Goal: Task Accomplishment & Management: Complete application form

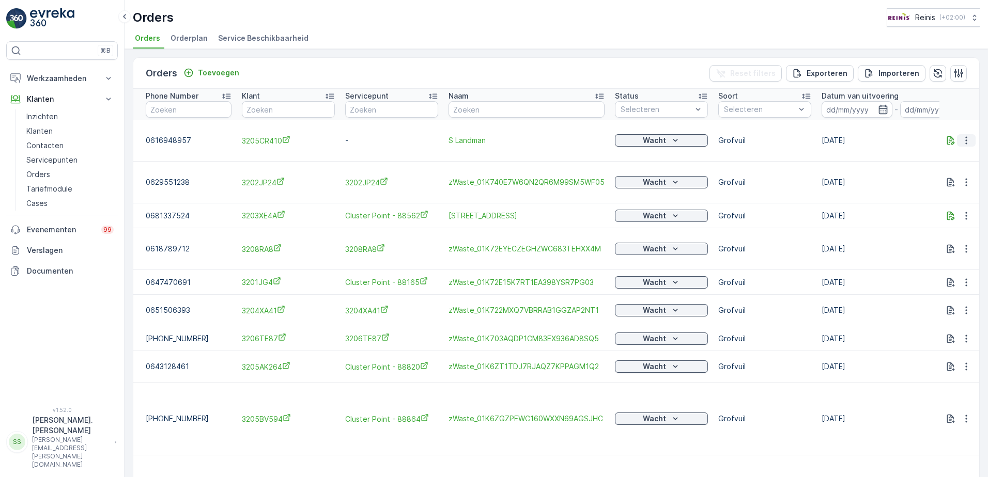
click at [961, 137] on icon "button" at bounding box center [966, 140] width 10 height 10
click at [926, 149] on span "Toon meer details" at bounding box center [931, 151] width 63 height 10
click at [840, 109] on input at bounding box center [856, 109] width 71 height 17
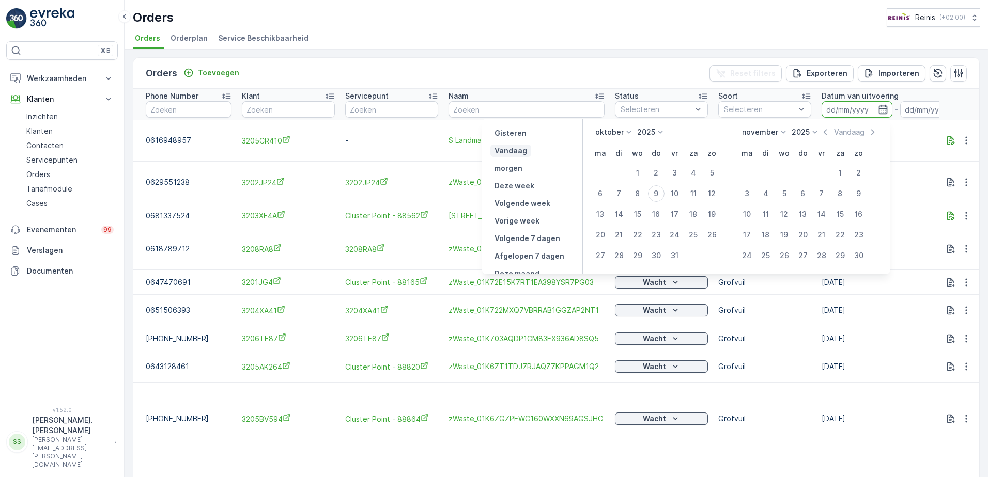
click at [527, 151] on p "Vandaag" at bounding box center [510, 151] width 33 height 10
type input "[DATE]"
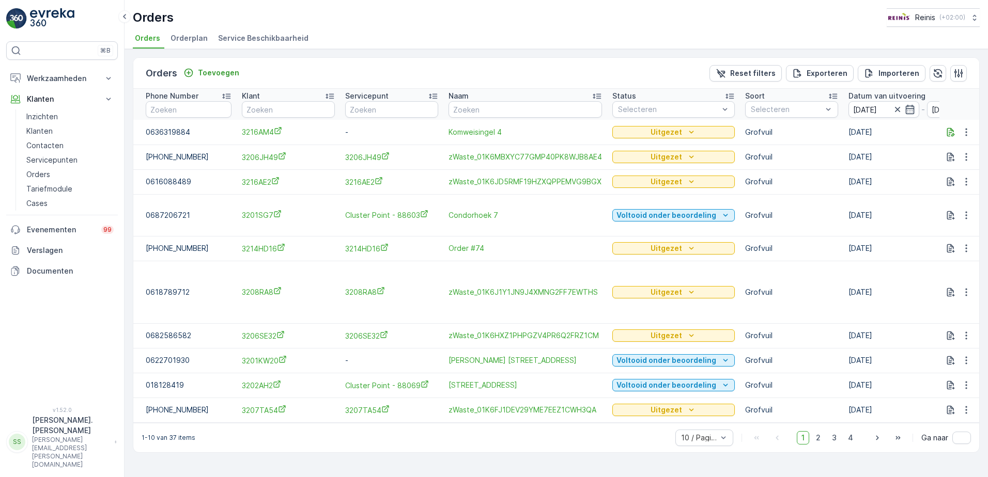
drag, startPoint x: 818, startPoint y: 434, endPoint x: 752, endPoint y: 400, distance: 74.2
click at [818, 434] on span "2" at bounding box center [818, 437] width 14 height 13
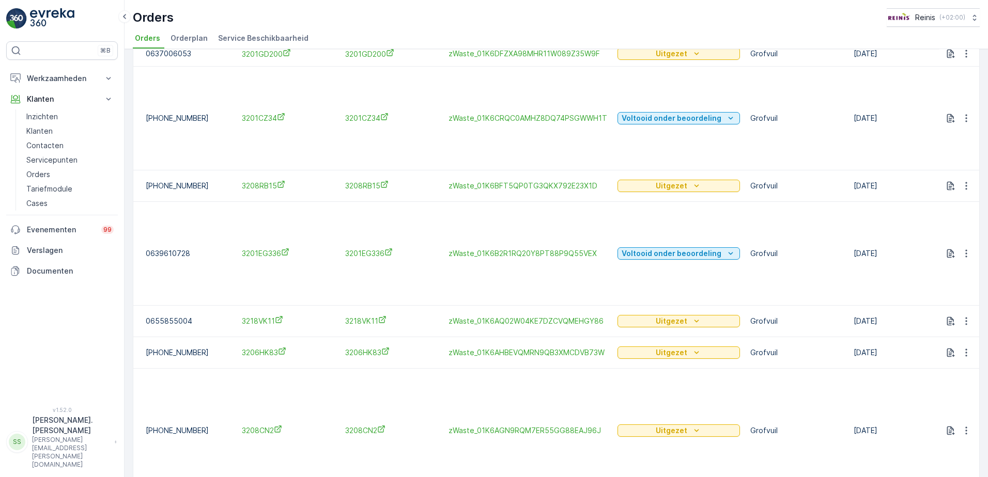
scroll to position [202, 0]
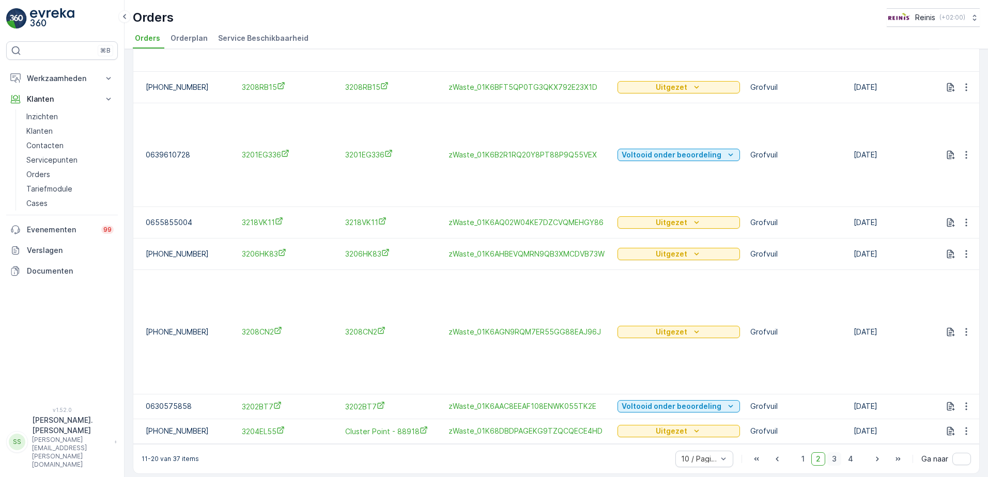
click at [834, 456] on span "3" at bounding box center [834, 459] width 14 height 13
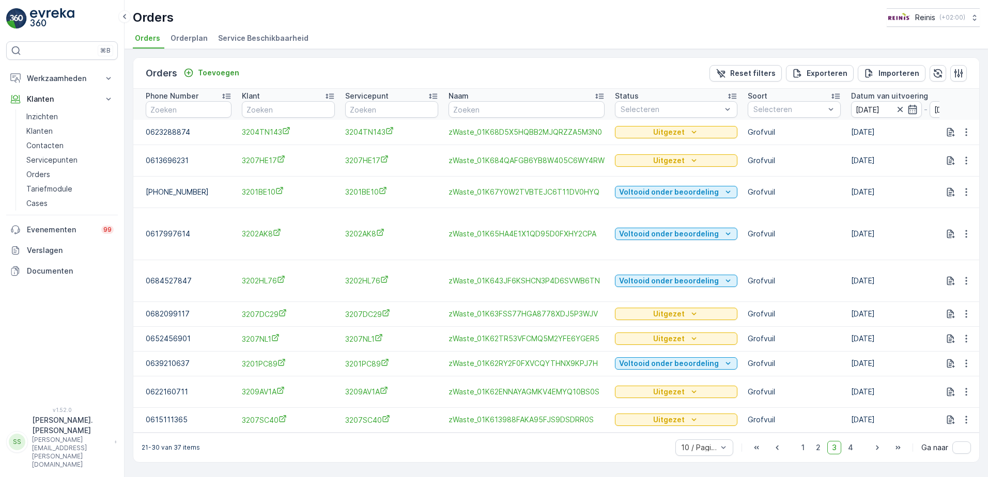
drag, startPoint x: 852, startPoint y: 443, endPoint x: 753, endPoint y: 360, distance: 129.8
click at [852, 443] on span "4" at bounding box center [850, 447] width 14 height 13
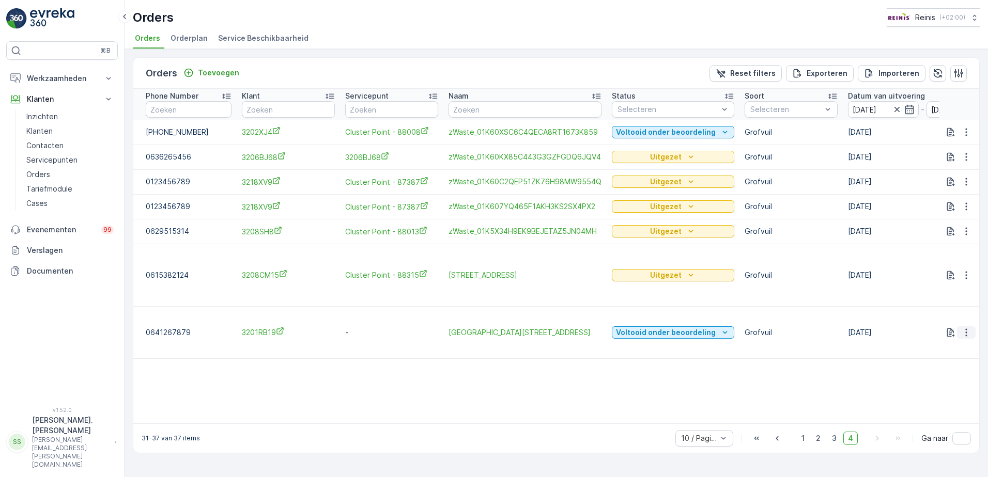
click at [965, 333] on icon "button" at bounding box center [966, 333] width 2 height 8
click at [933, 347] on span "Toon meer details" at bounding box center [931, 348] width 63 height 10
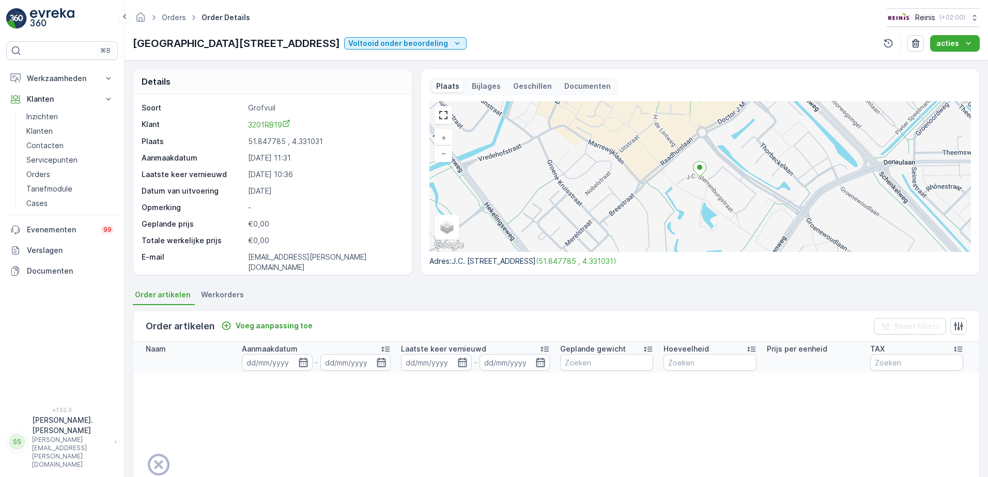
scroll to position [29, 0]
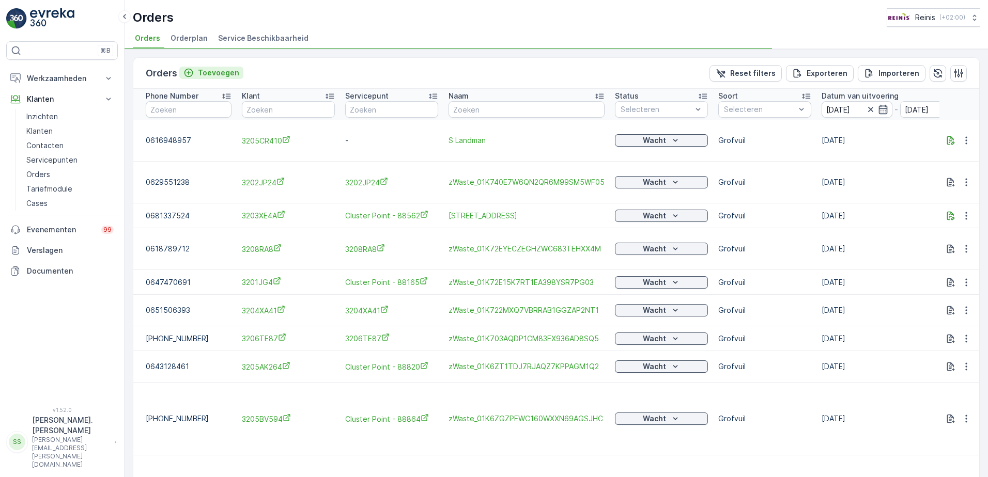
click at [206, 74] on p "Toevoegen" at bounding box center [218, 73] width 41 height 10
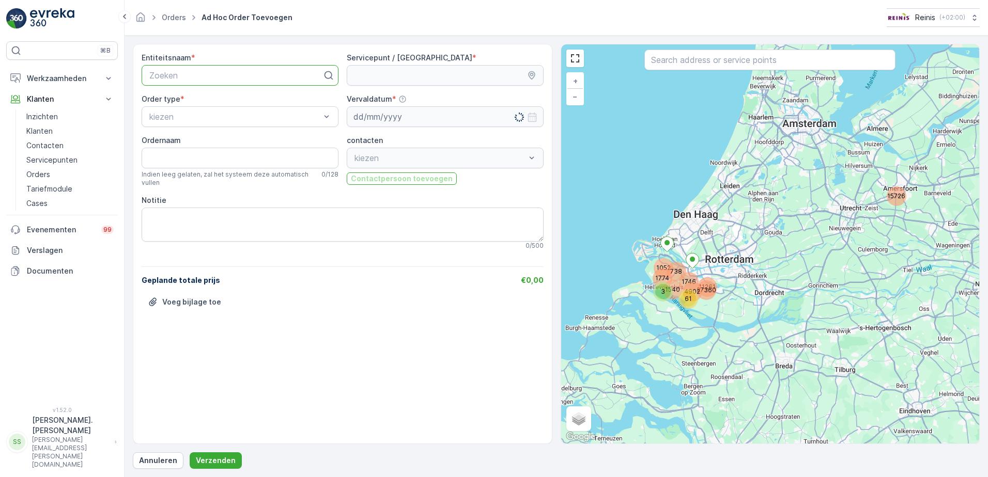
click at [181, 75] on div at bounding box center [235, 75] width 175 height 9
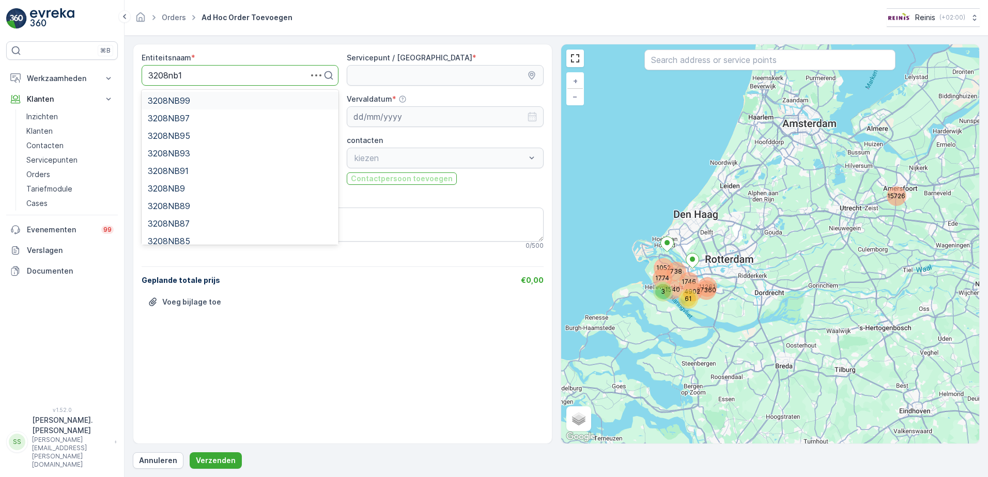
type input "3208nb12"
click at [196, 185] on div "3208NB12" at bounding box center [240, 188] width 184 height 9
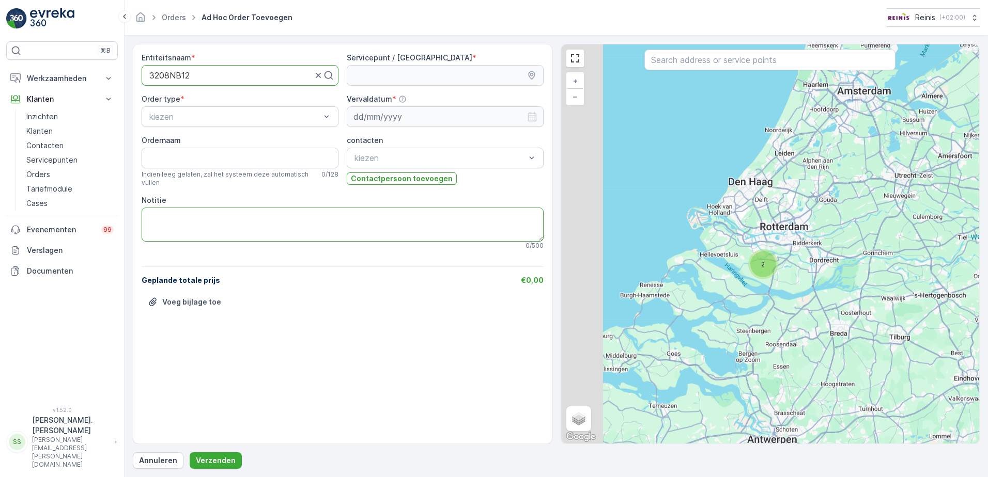
click at [187, 224] on textarea "Notitie" at bounding box center [343, 225] width 402 height 34
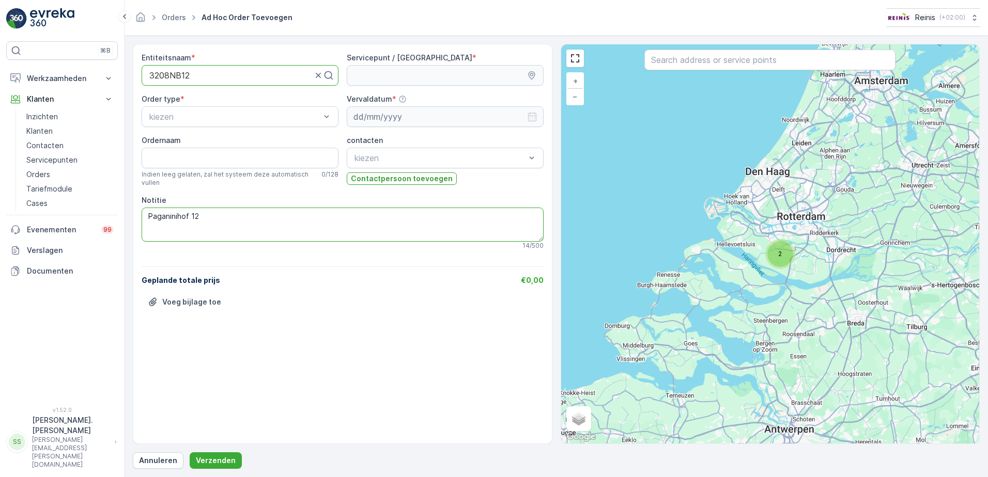
click at [215, 216] on textarea "Paganinihof 12" at bounding box center [343, 225] width 402 height 34
type textarea "Paganinihof 12 triplestoel =1 m3"
click at [194, 152] on input "Ordernaam" at bounding box center [240, 158] width 197 height 21
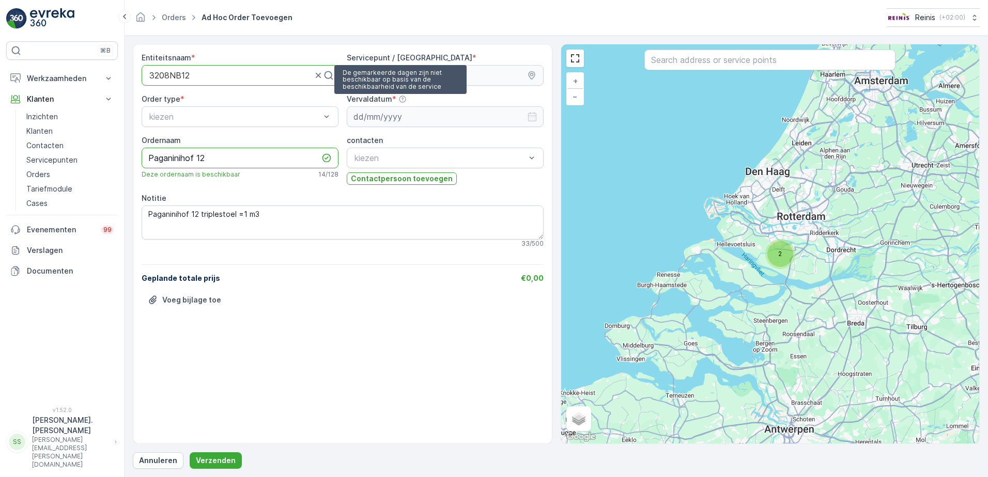
type input "Paganinihof 12"
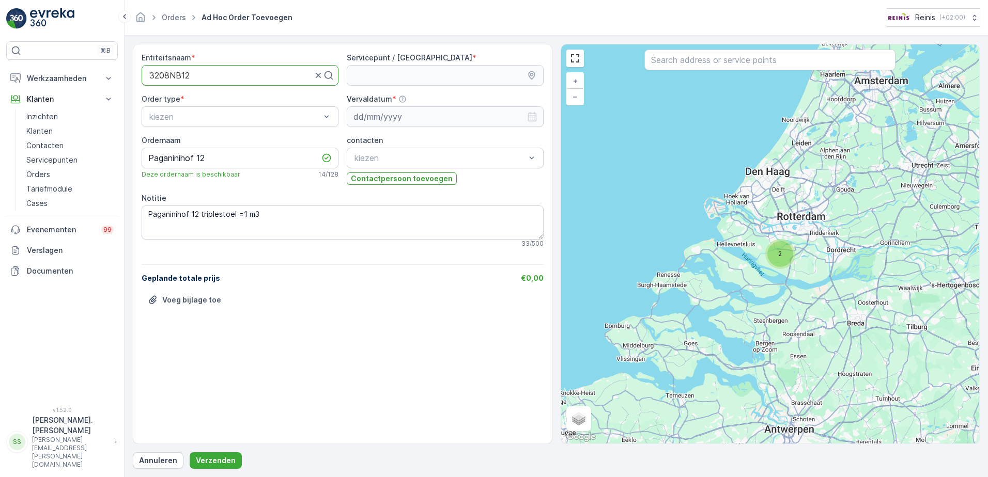
click at [779, 253] on div "2" at bounding box center [780, 254] width 26 height 26
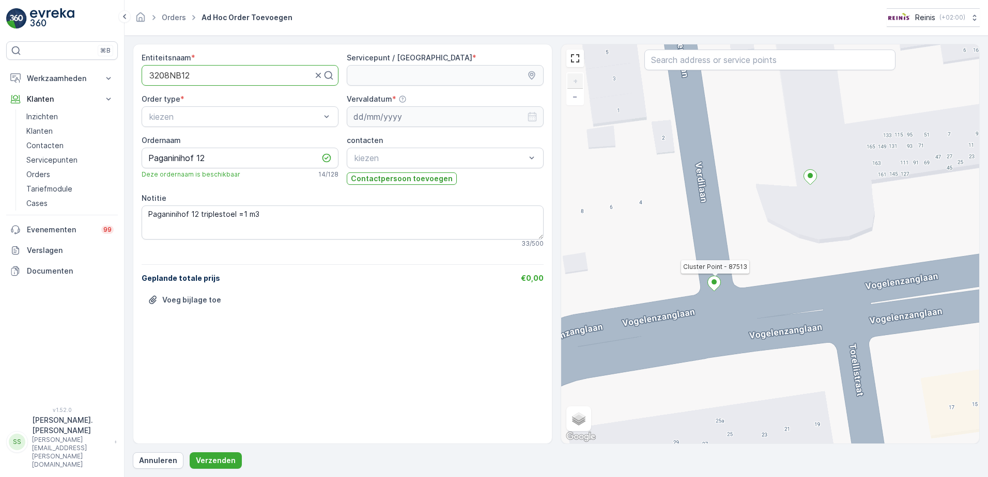
click at [713, 279] on icon at bounding box center [713, 283] width 13 height 15
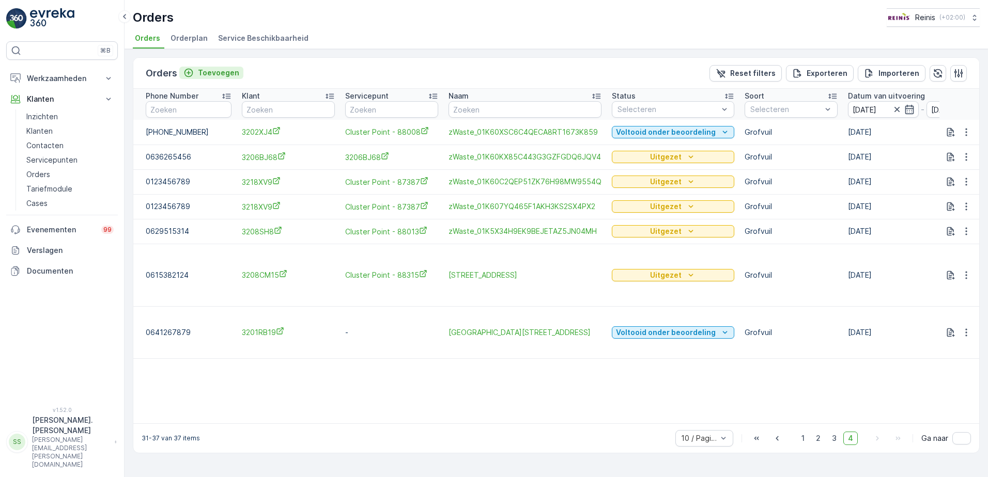
click at [224, 70] on p "Toevoegen" at bounding box center [218, 73] width 41 height 10
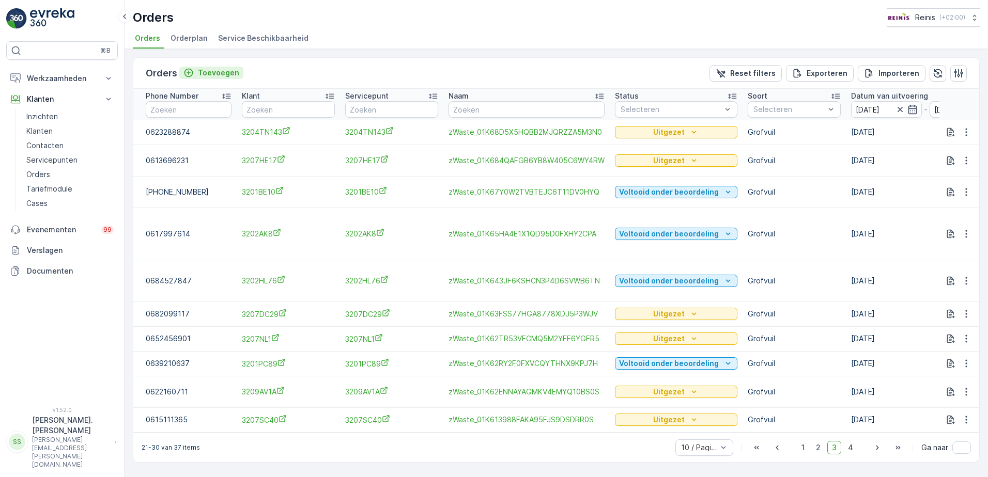
click at [220, 72] on p "Toevoegen" at bounding box center [218, 73] width 41 height 10
click at [48, 176] on p "Orders" at bounding box center [38, 174] width 24 height 10
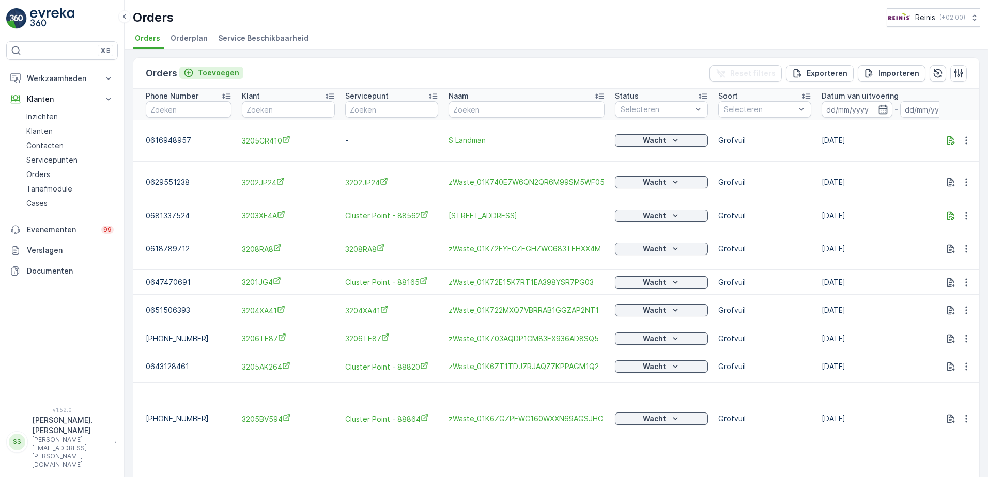
click at [232, 71] on p "Toevoegen" at bounding box center [218, 73] width 41 height 10
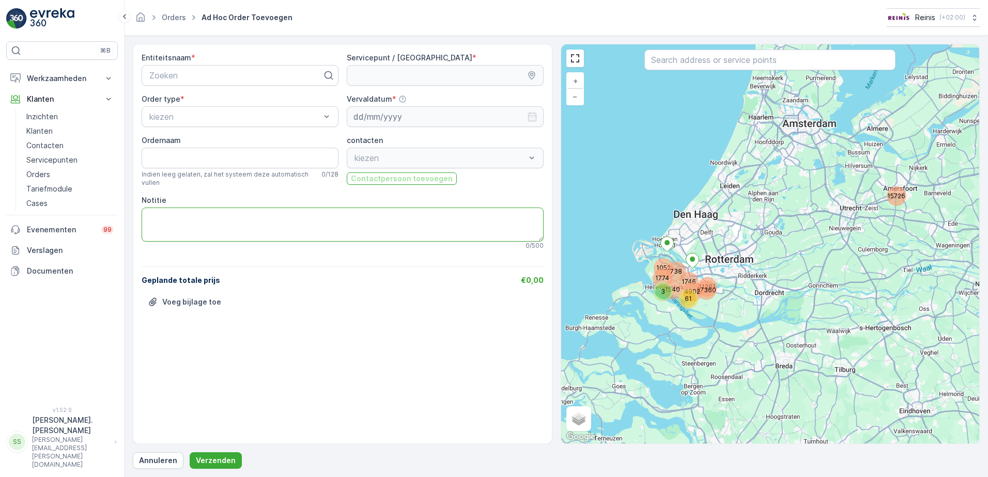
click at [238, 222] on textarea "Notitie" at bounding box center [343, 225] width 402 height 34
click at [201, 76] on div at bounding box center [235, 75] width 175 height 9
type input "3208nb12"
click at [189, 189] on div "3208NB12" at bounding box center [240, 188] width 184 height 9
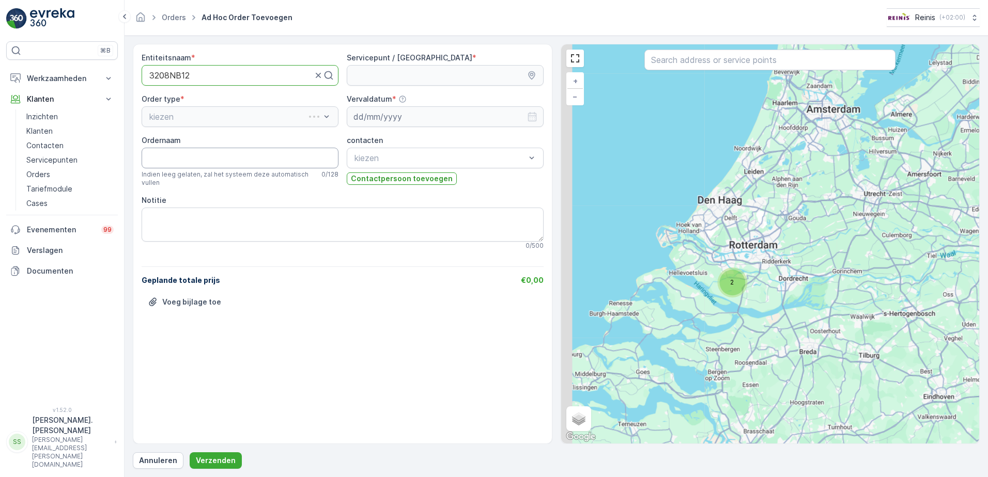
click at [176, 159] on input "Ordernaam" at bounding box center [240, 158] width 197 height 21
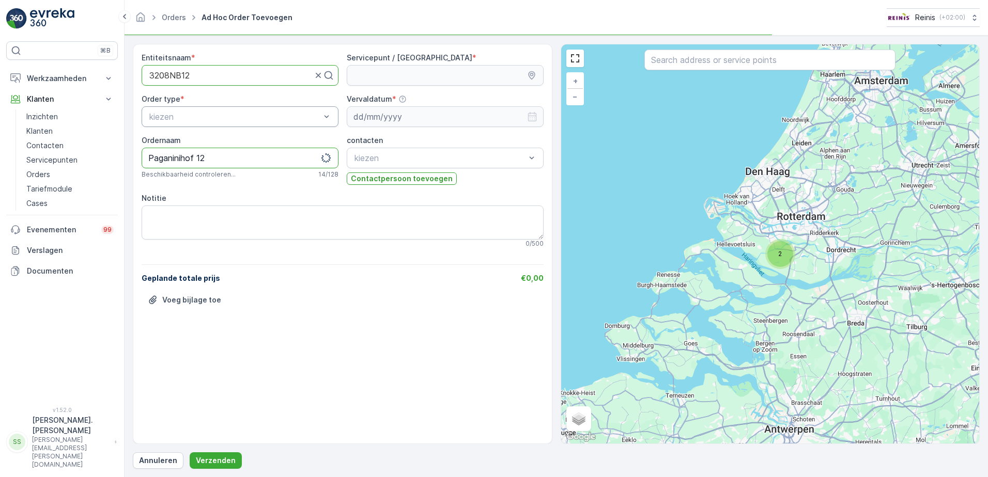
type input "Paganinihof 12"
click at [178, 197] on div "Grofvuil" at bounding box center [240, 194] width 184 height 9
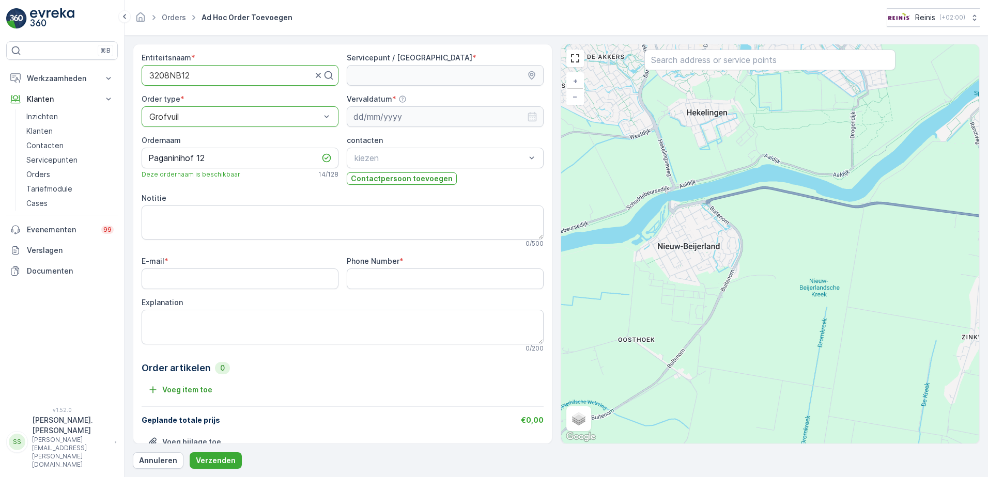
drag, startPoint x: 689, startPoint y: 164, endPoint x: 780, endPoint y: 382, distance: 236.4
click at [791, 399] on div "+ − Satelliet stappenplan Terrein Hybride Leaflet Sneltoetsen Kaartgegevens Kaa…" at bounding box center [770, 243] width 418 height 399
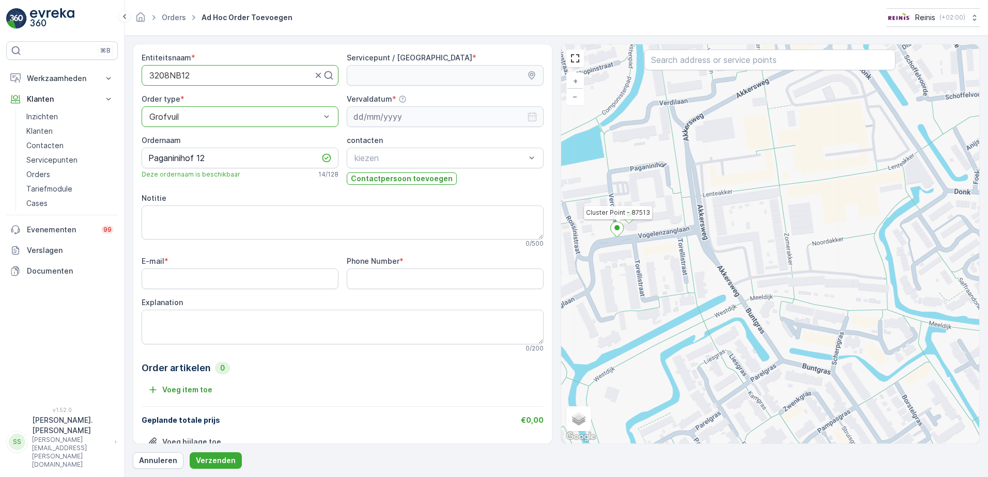
click at [618, 224] on icon at bounding box center [616, 229] width 13 height 15
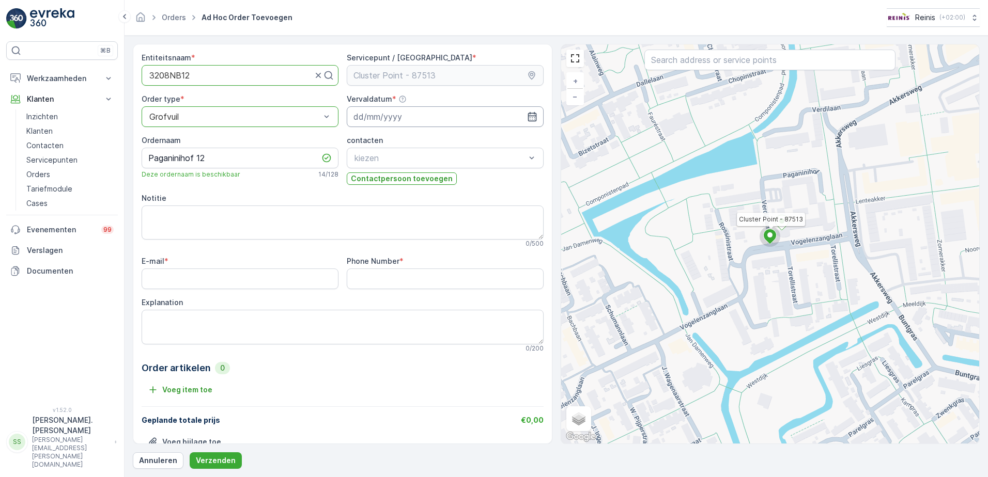
click at [392, 118] on input at bounding box center [445, 116] width 197 height 21
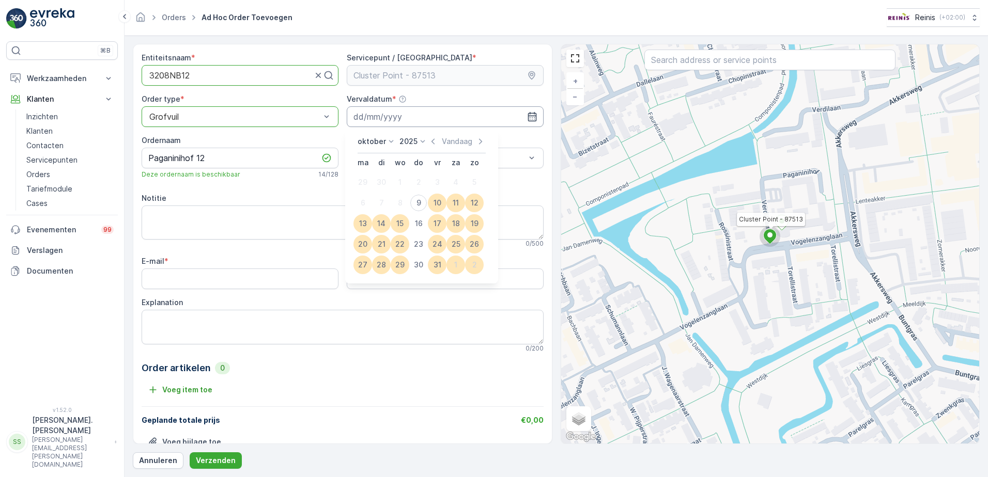
click at [392, 118] on input at bounding box center [445, 116] width 197 height 21
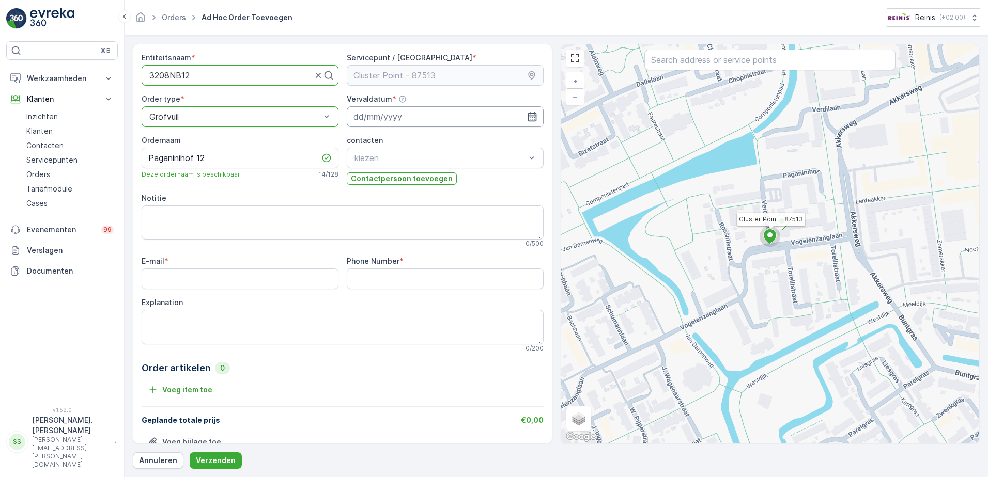
click at [392, 118] on input at bounding box center [445, 116] width 197 height 21
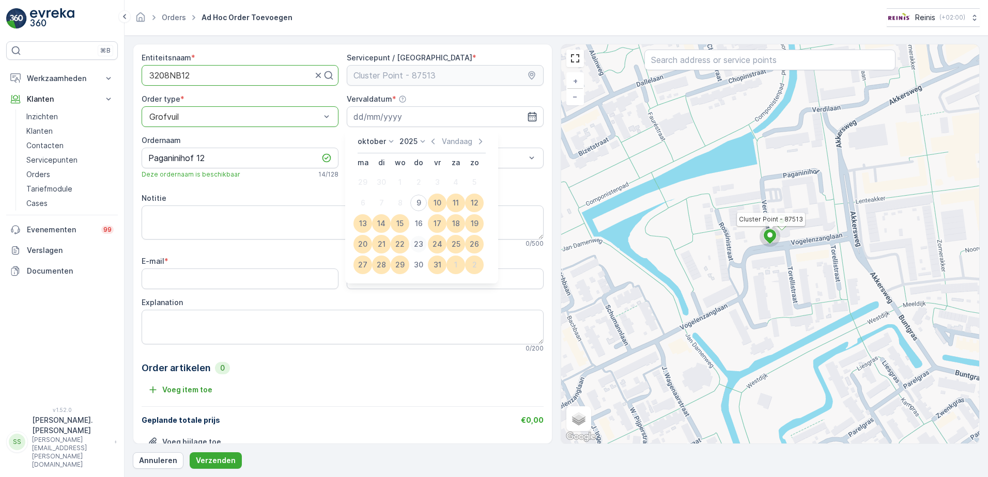
click at [423, 243] on div "23" at bounding box center [418, 244] width 17 height 17
type input "[DATE]"
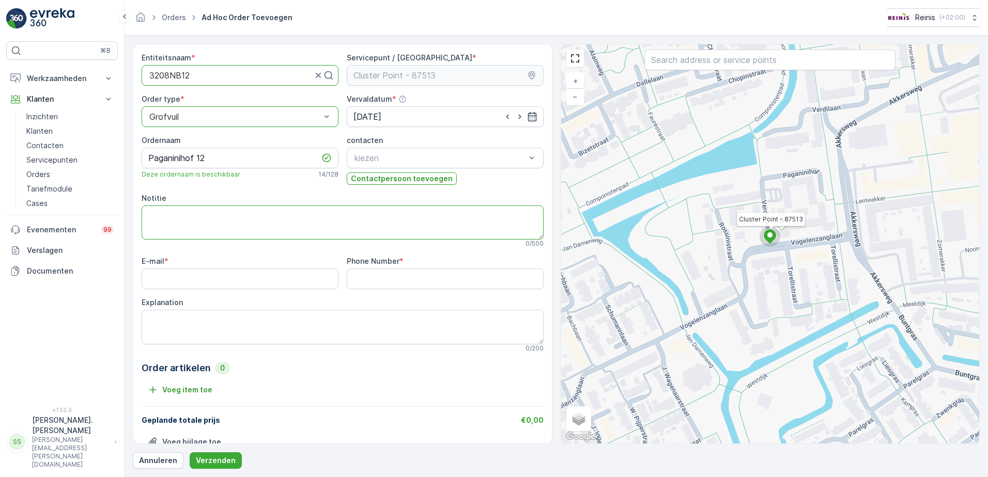
click at [213, 227] on textarea "Notitie" at bounding box center [343, 223] width 402 height 34
type textarea "triplestoel+1 m3"
click at [214, 279] on input "E-mail" at bounding box center [240, 279] width 197 height 21
type input "[EMAIL_ADDRESS][DOMAIN_NAME]"
click at [456, 285] on Number "0181612864" at bounding box center [445, 279] width 197 height 21
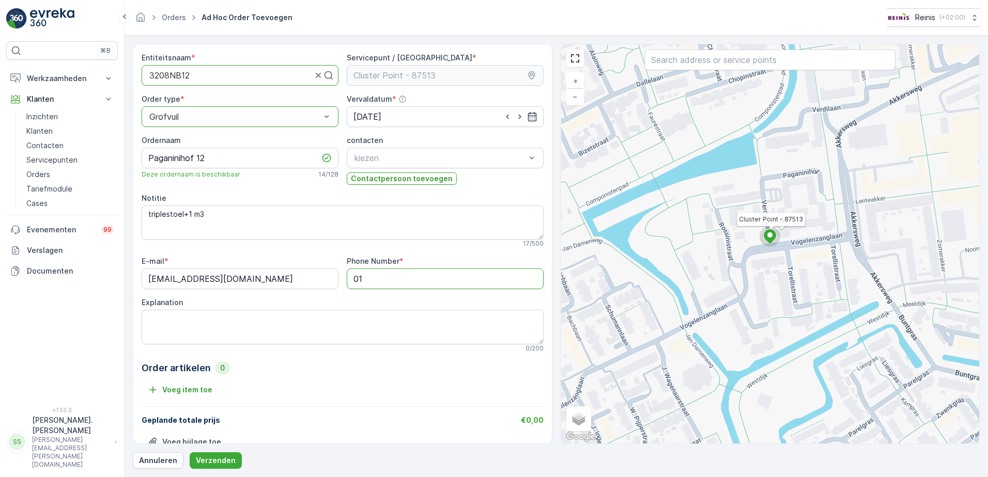
type Number "0"
type Number "0181637576"
click at [240, 334] on textarea "Explanation" at bounding box center [343, 327] width 402 height 34
type textarea "Mevr. [PERSON_NAME]"
click at [186, 212] on textarea "triplestoel+1 m3" at bounding box center [343, 223] width 402 height 34
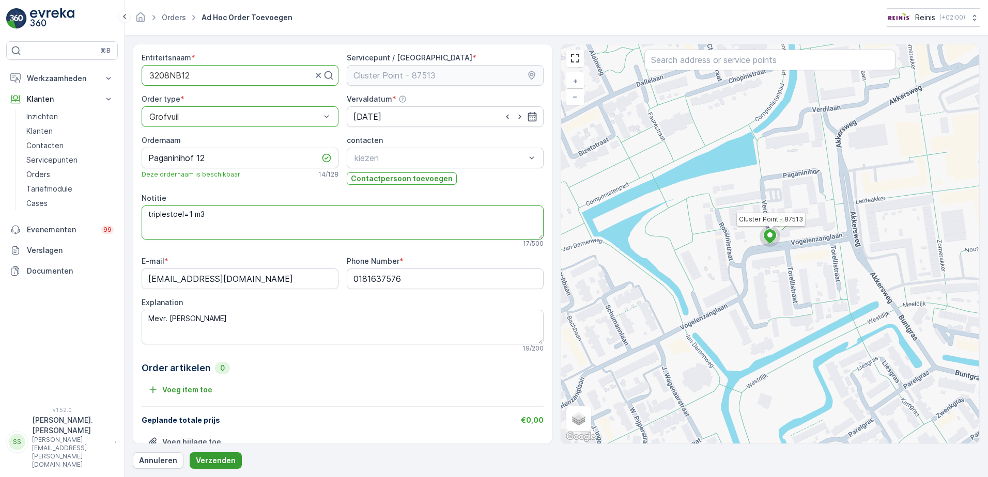
type textarea "triplestoel=1 m3"
click at [220, 456] on p "Verzenden" at bounding box center [216, 461] width 40 height 10
